Goal: Task Accomplishment & Management: Manage account settings

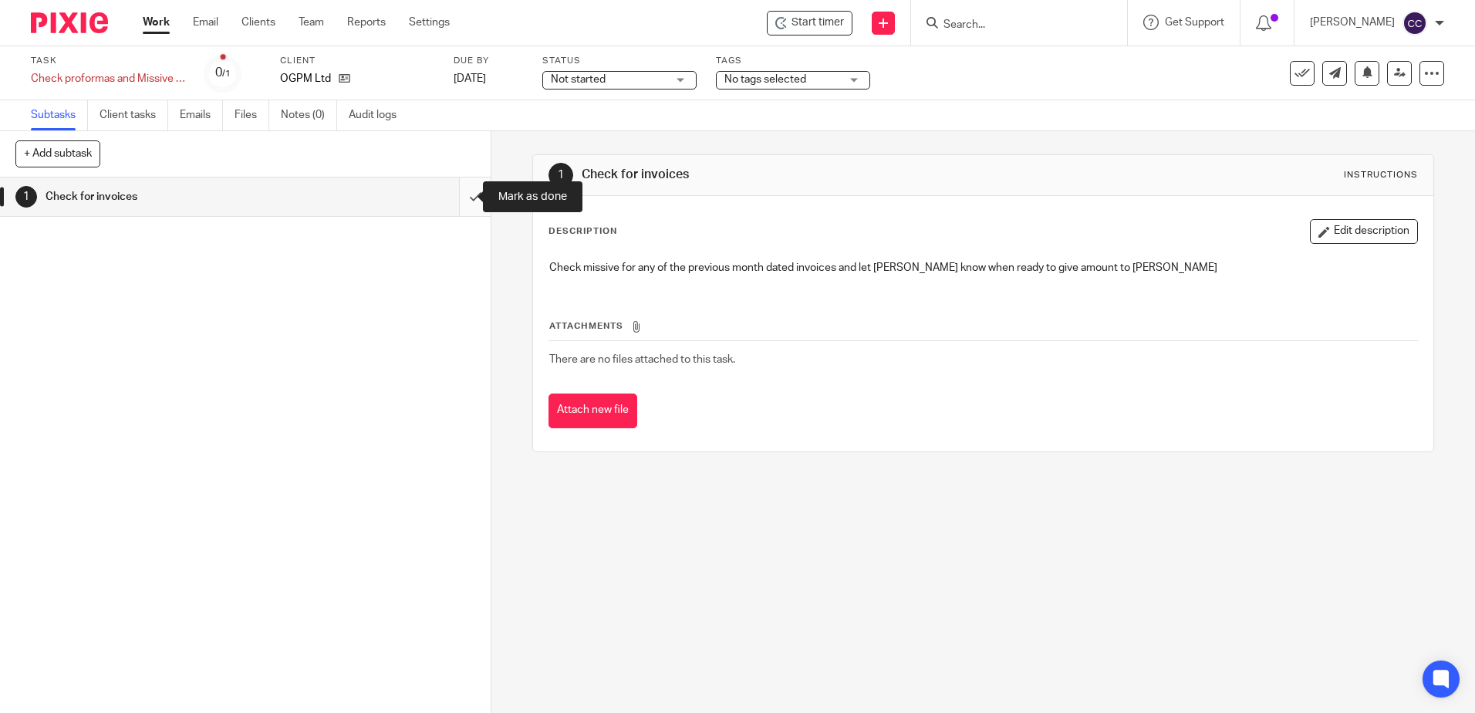
click at [459, 194] on input "submit" at bounding box center [245, 196] width 491 height 39
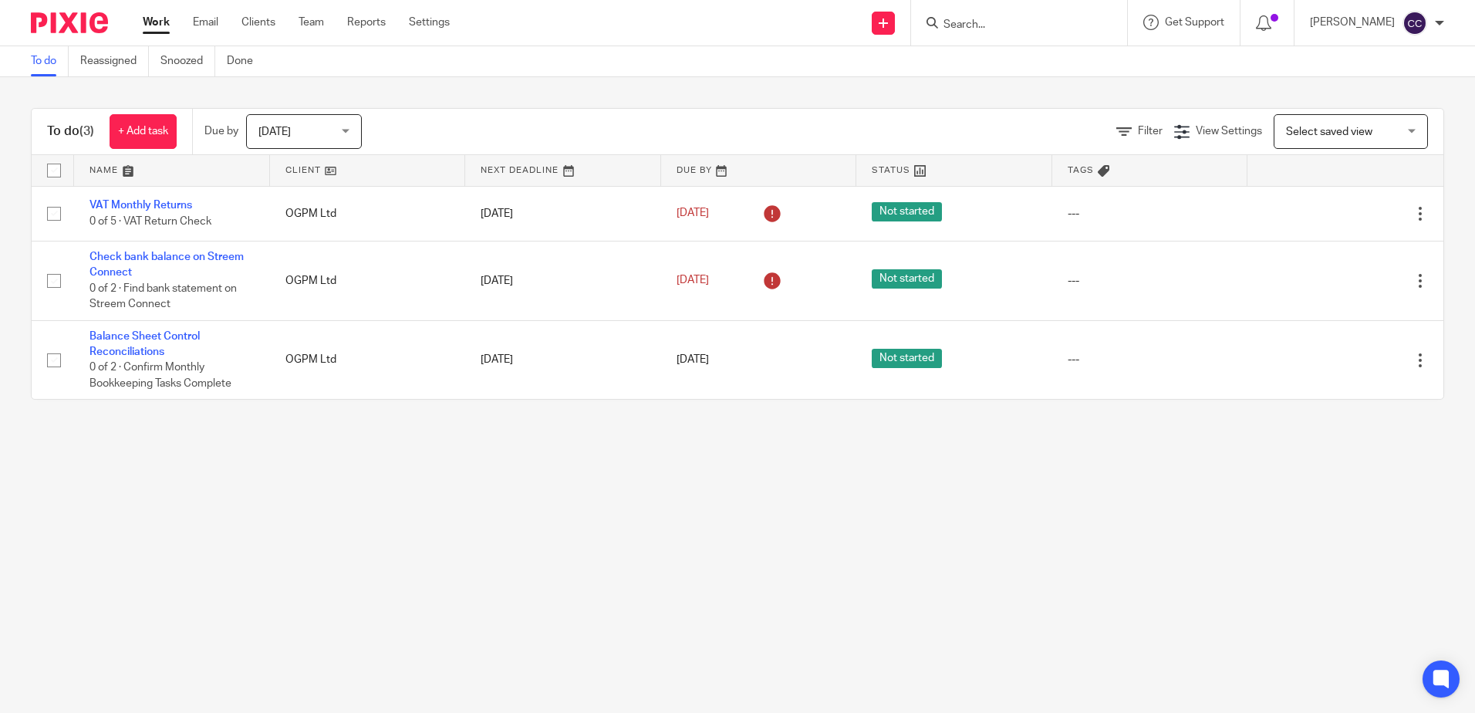
click at [301, 167] on link at bounding box center [368, 170] width 196 height 31
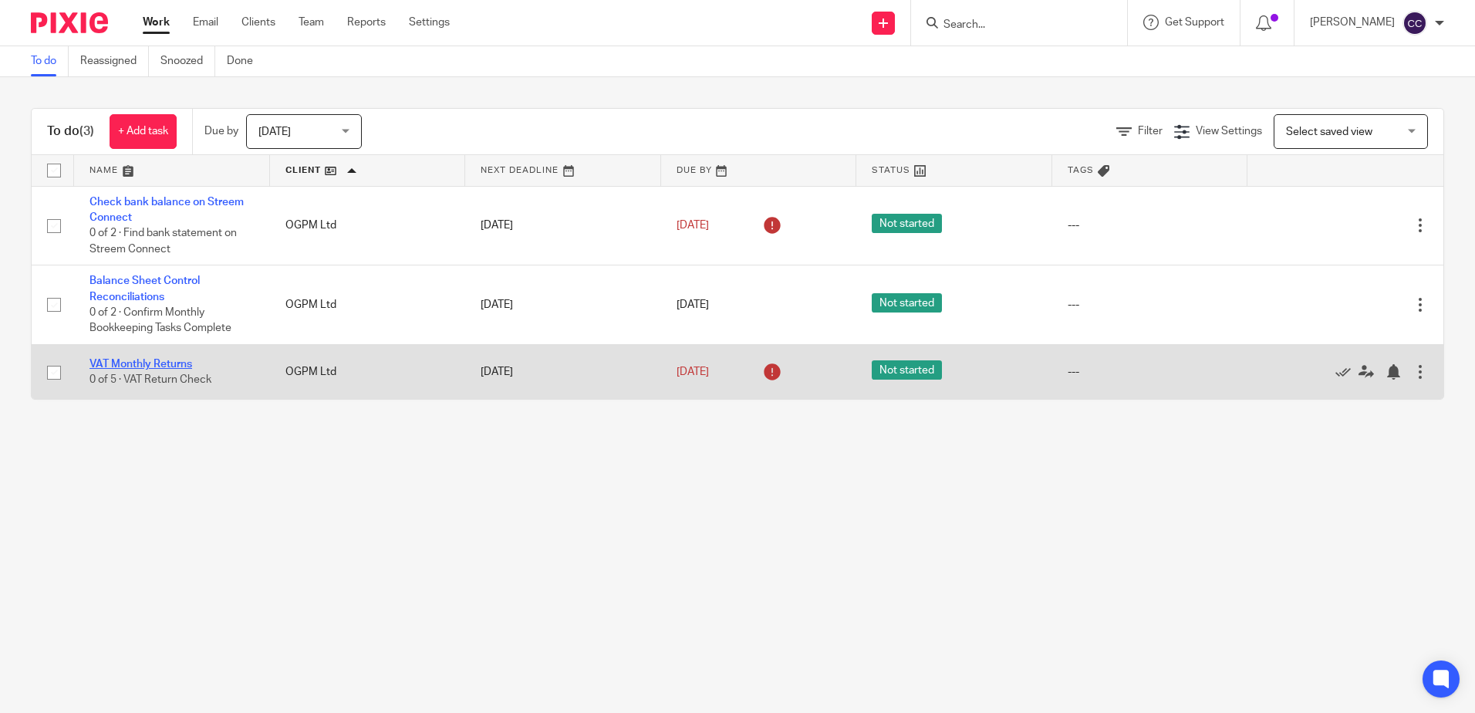
click at [121, 363] on link "VAT Monthly Returns" at bounding box center [140, 364] width 103 height 11
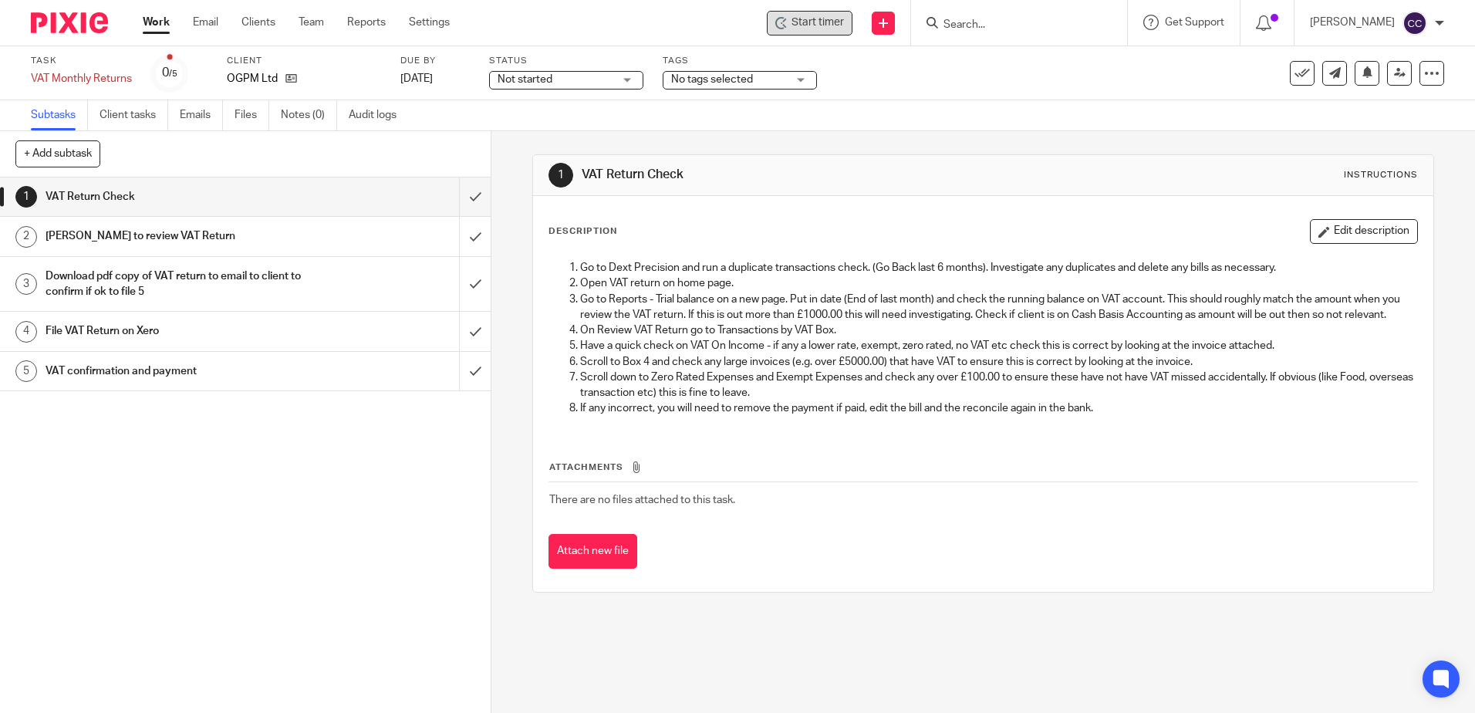
click at [818, 22] on span "Start timer" at bounding box center [817, 23] width 52 height 16
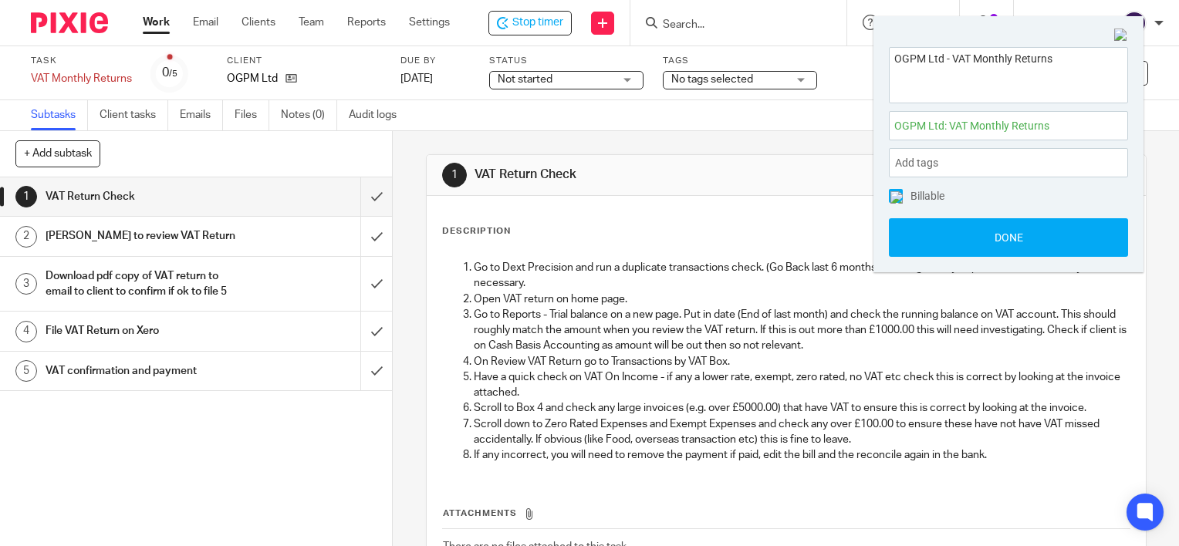
click at [778, 309] on p "Go to Reports - Trial balance on a new page. Put in date (End of last month) an…" at bounding box center [802, 330] width 656 height 47
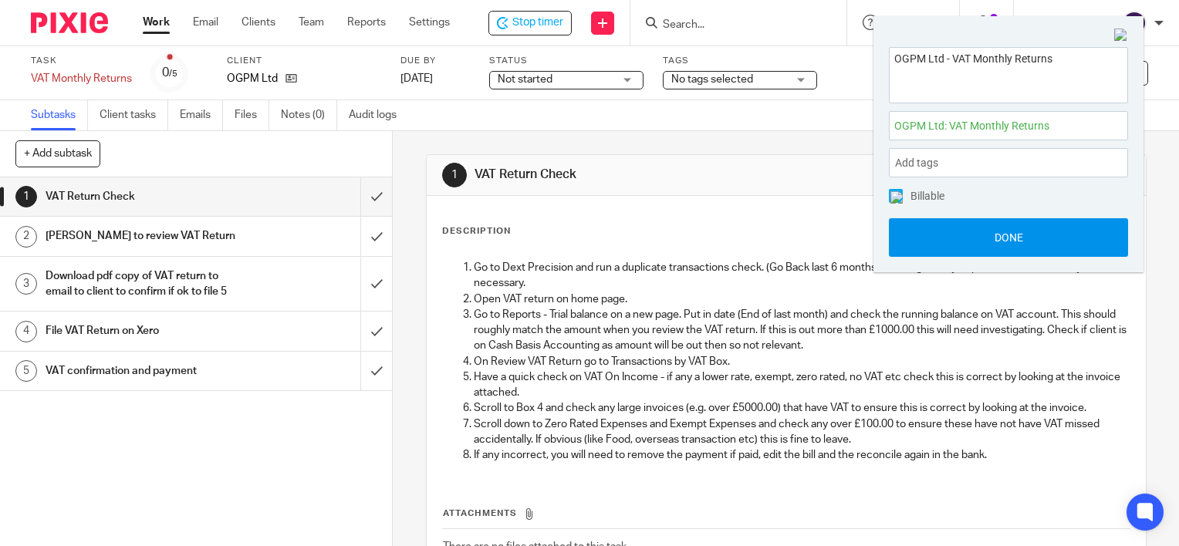
click at [985, 220] on button "Done" at bounding box center [1008, 237] width 239 height 39
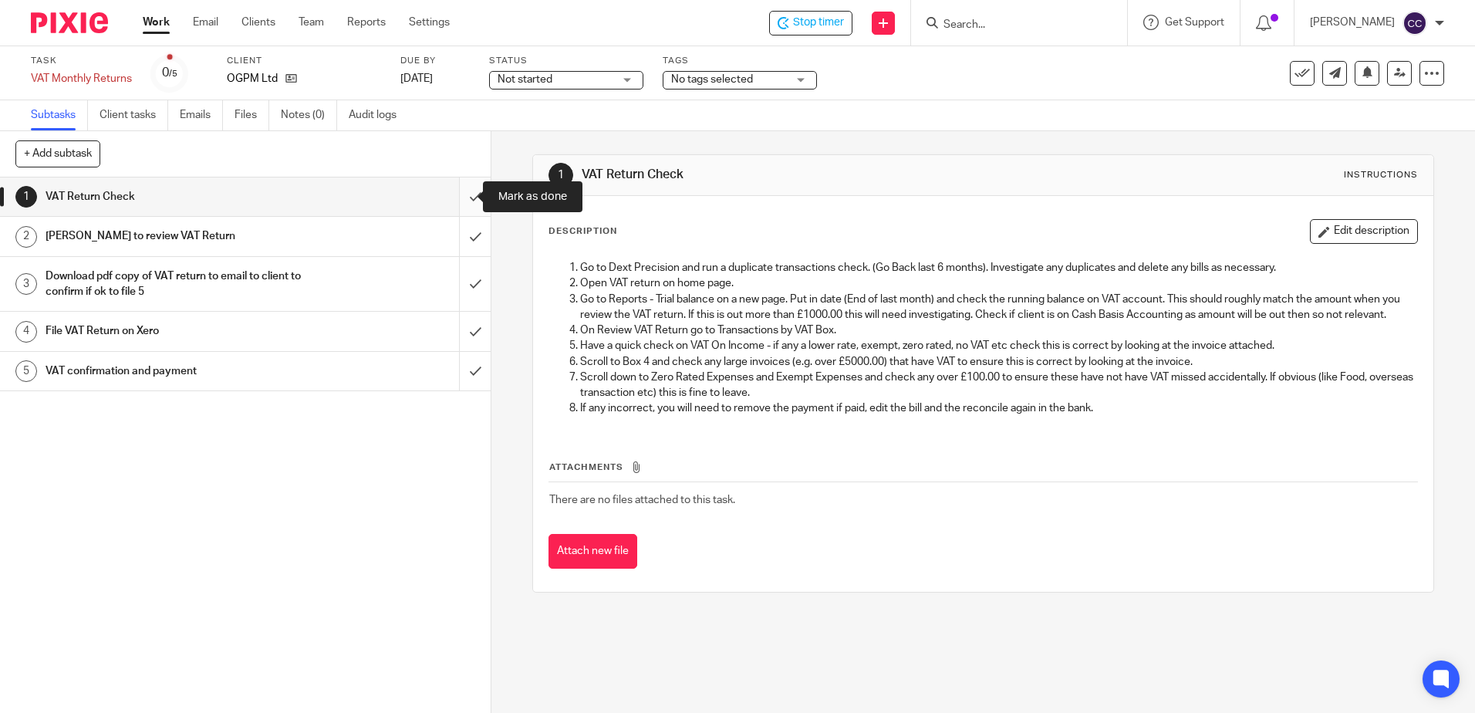
click at [458, 197] on input "submit" at bounding box center [245, 196] width 491 height 39
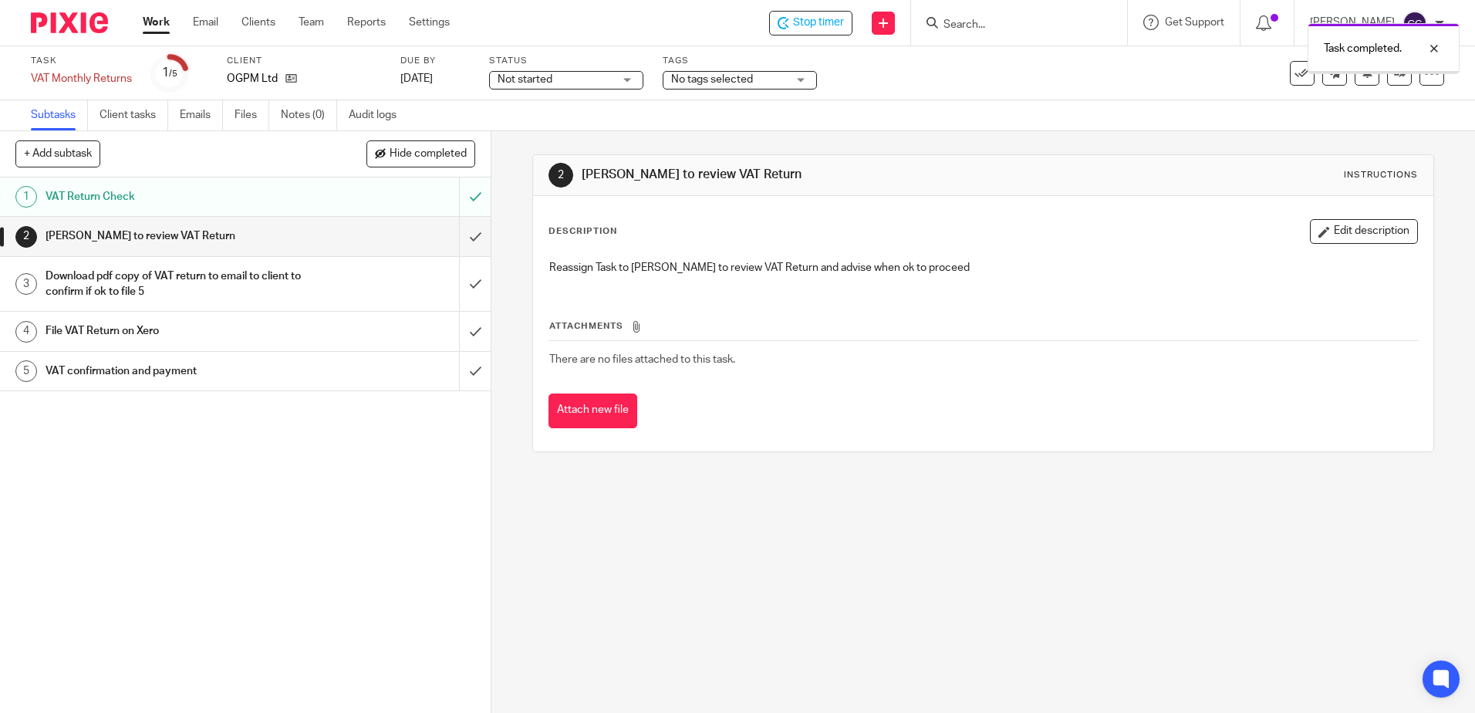
click at [1355, 73] on div "Task completed." at bounding box center [1098, 44] width 722 height 59
click at [1361, 75] on icon at bounding box center [1367, 72] width 12 height 12
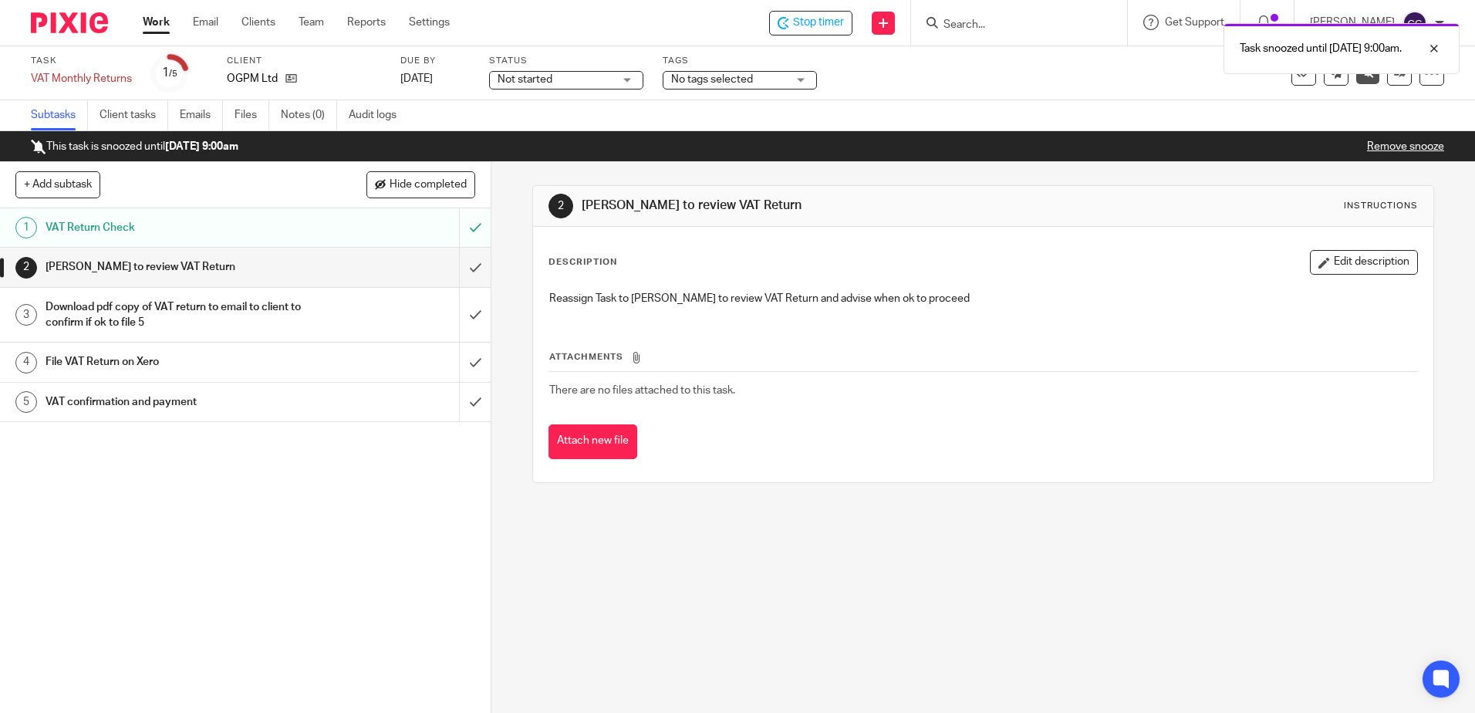
click at [1404, 145] on link "Remove snooze" at bounding box center [1405, 146] width 77 height 11
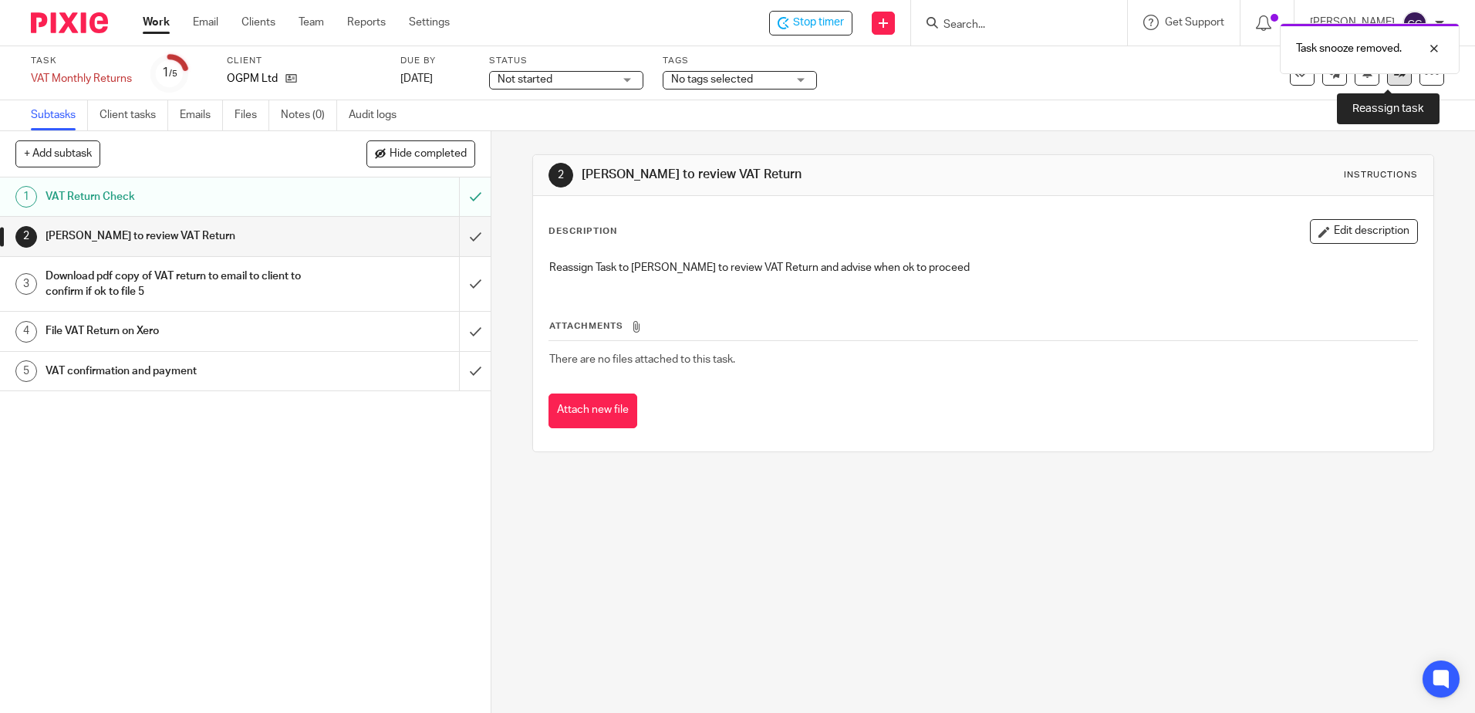
click at [1394, 76] on icon at bounding box center [1400, 73] width 12 height 12
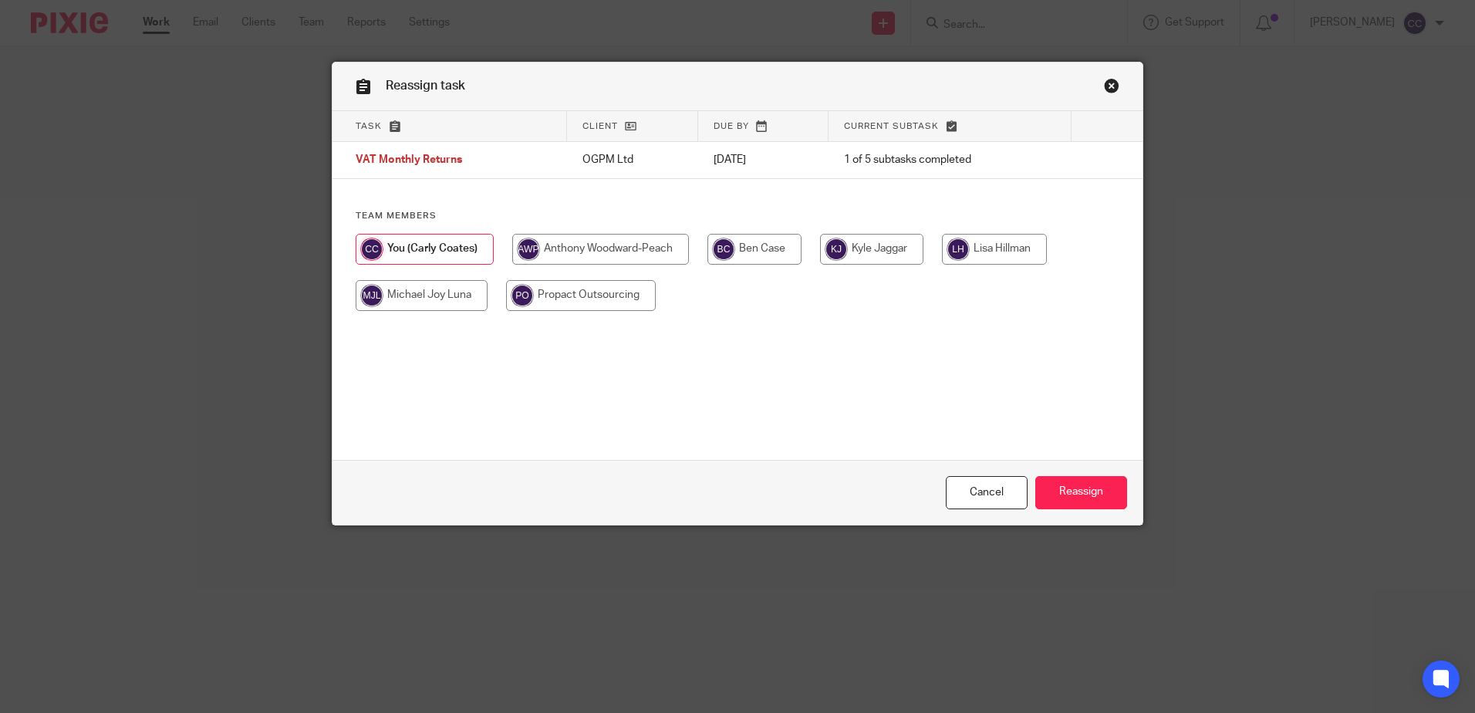
click at [973, 253] on input "radio" at bounding box center [994, 249] width 105 height 31
radio input "true"
click at [1071, 495] on input "Reassign" at bounding box center [1081, 492] width 92 height 33
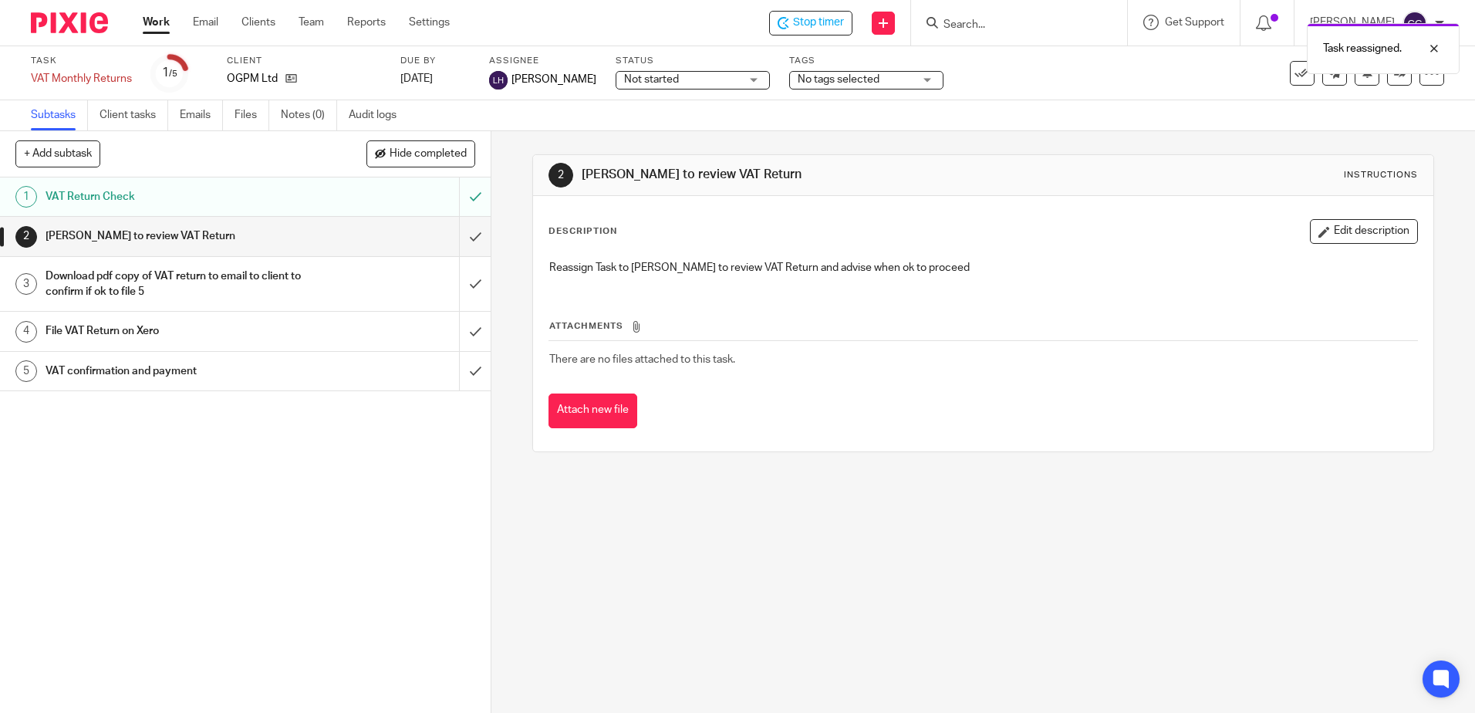
click at [157, 25] on link "Work" at bounding box center [156, 22] width 27 height 15
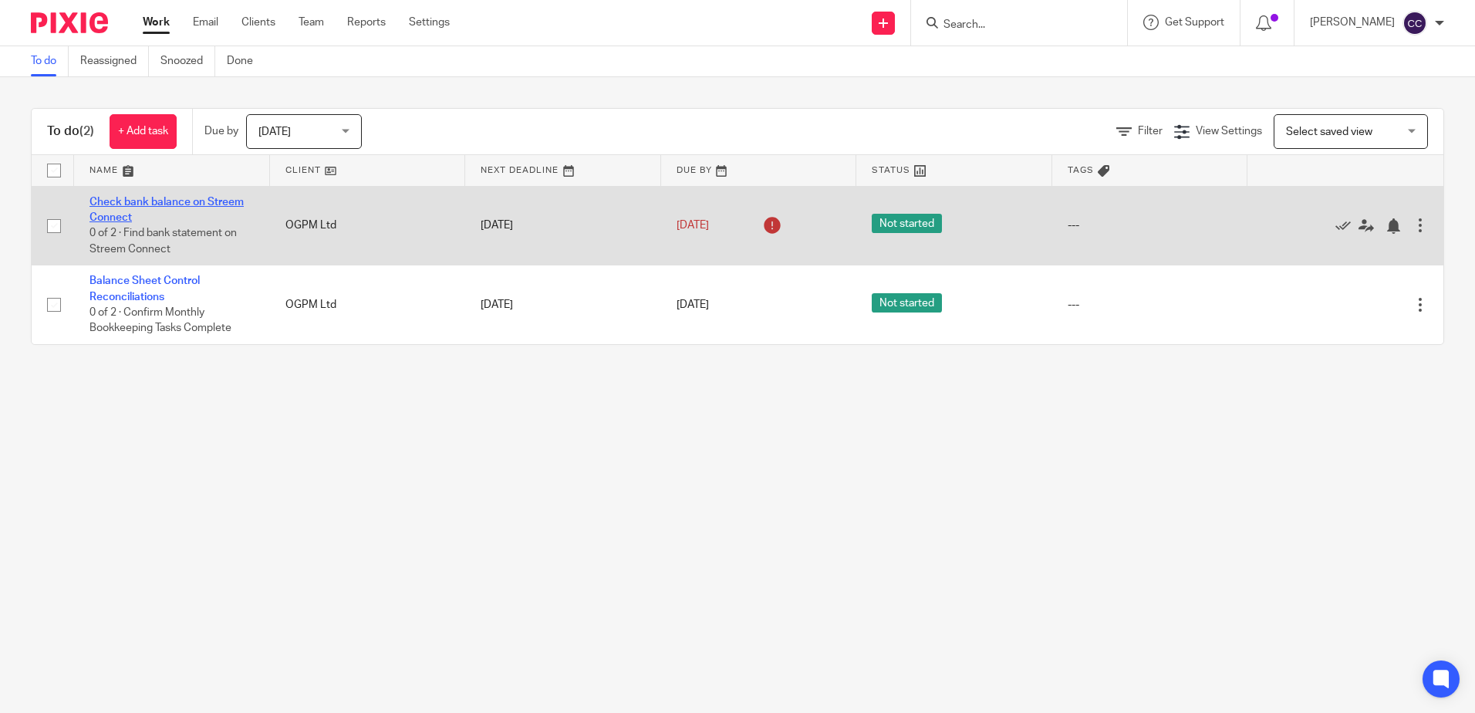
click at [154, 200] on link "Check bank balance on Streem Connect" at bounding box center [166, 210] width 154 height 26
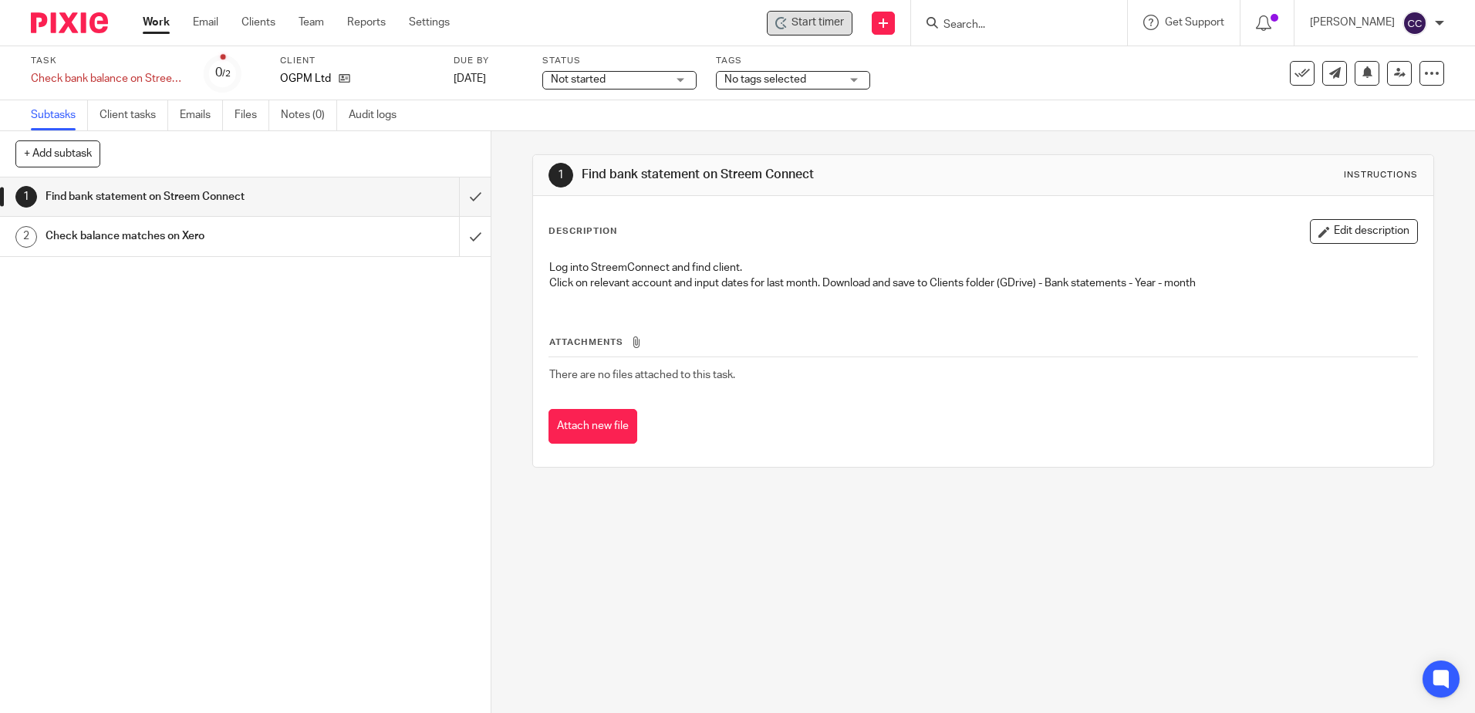
click at [849, 11] on div "Start timer" at bounding box center [810, 23] width 86 height 25
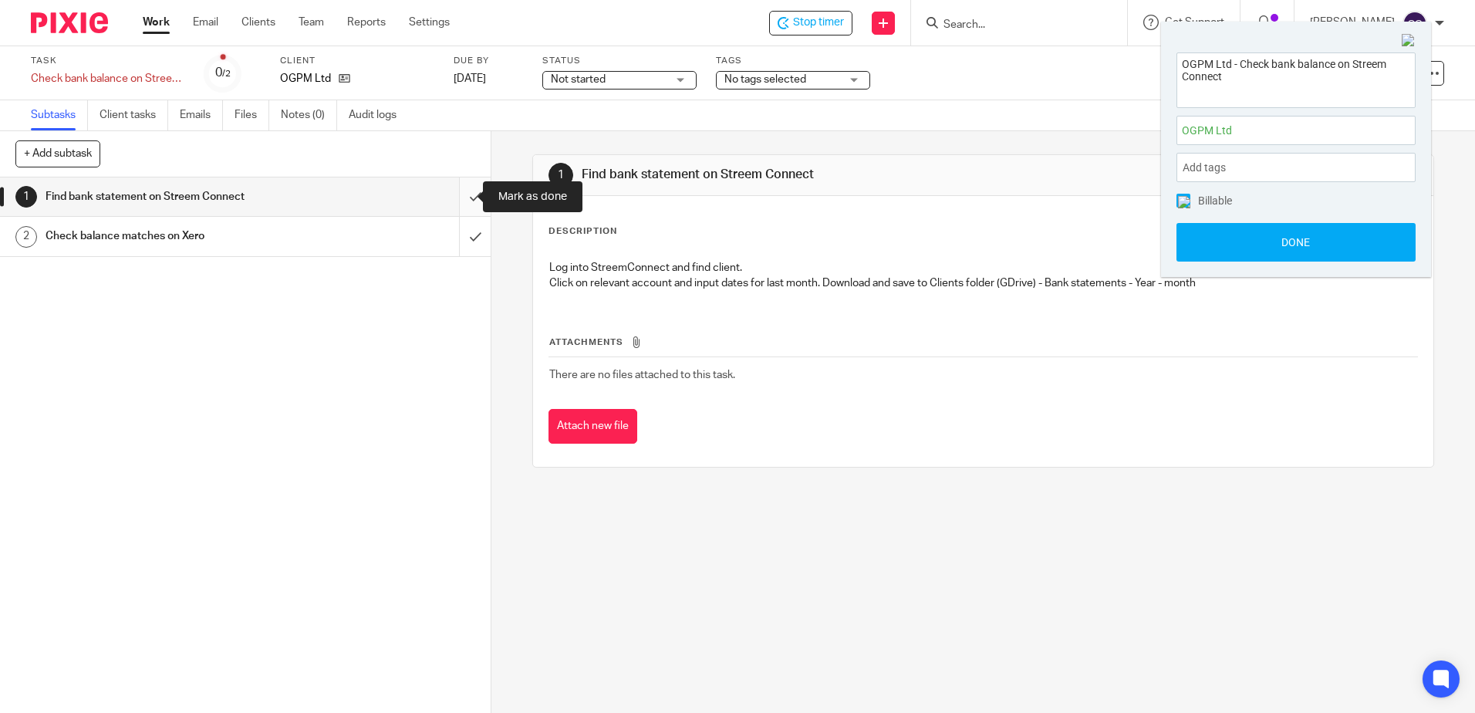
click at [461, 192] on input "submit" at bounding box center [245, 196] width 491 height 39
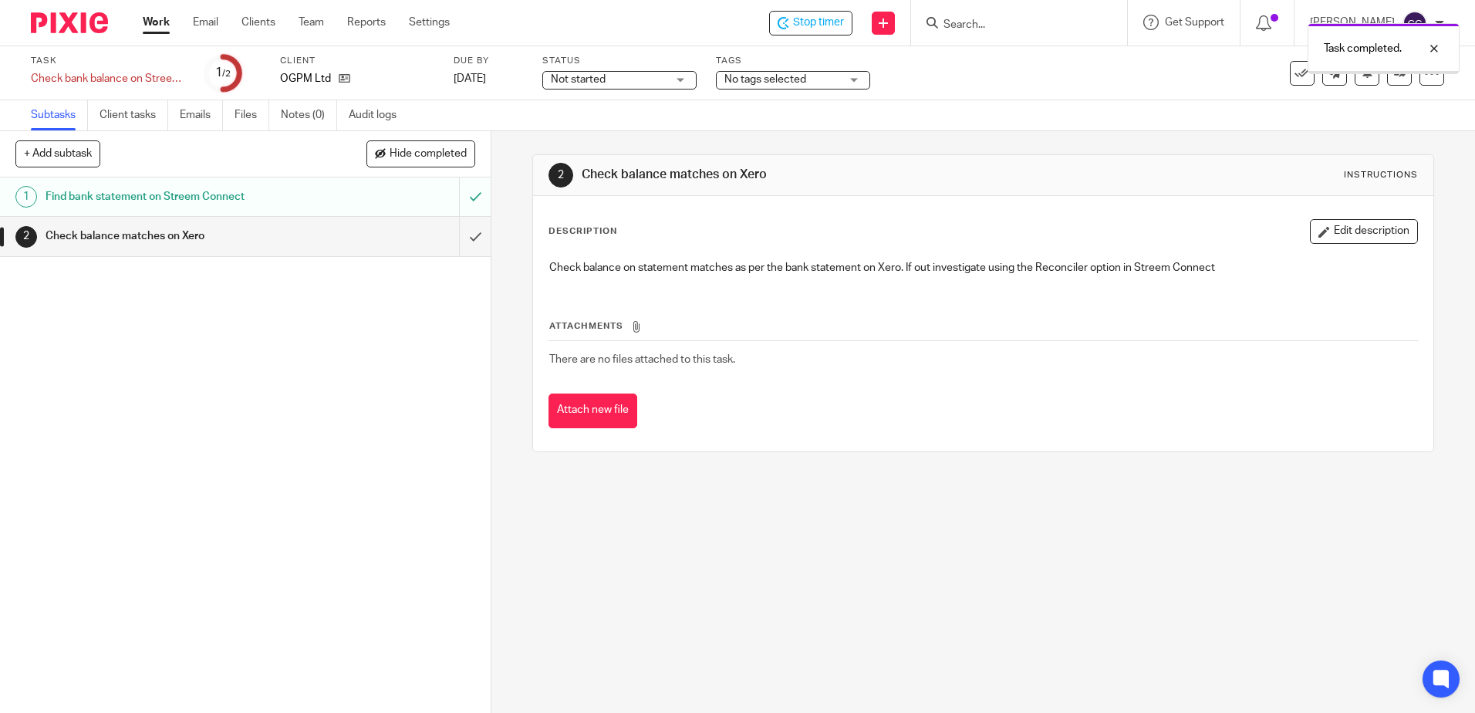
click at [461, 235] on input "submit" at bounding box center [245, 236] width 491 height 39
